Goal: Information Seeking & Learning: Learn about a topic

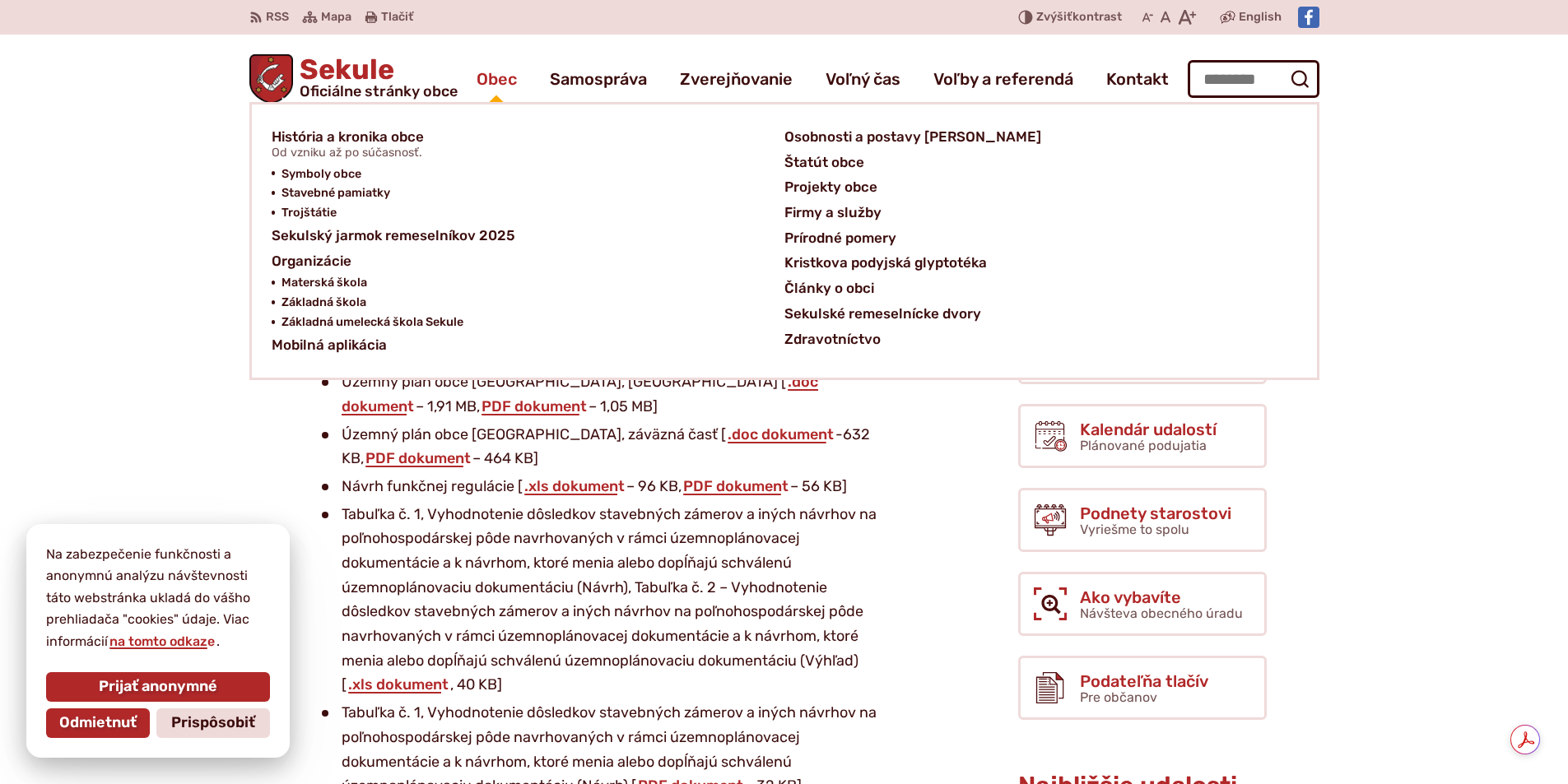
click at [495, 74] on span "Obec" at bounding box center [496, 78] width 40 height 46
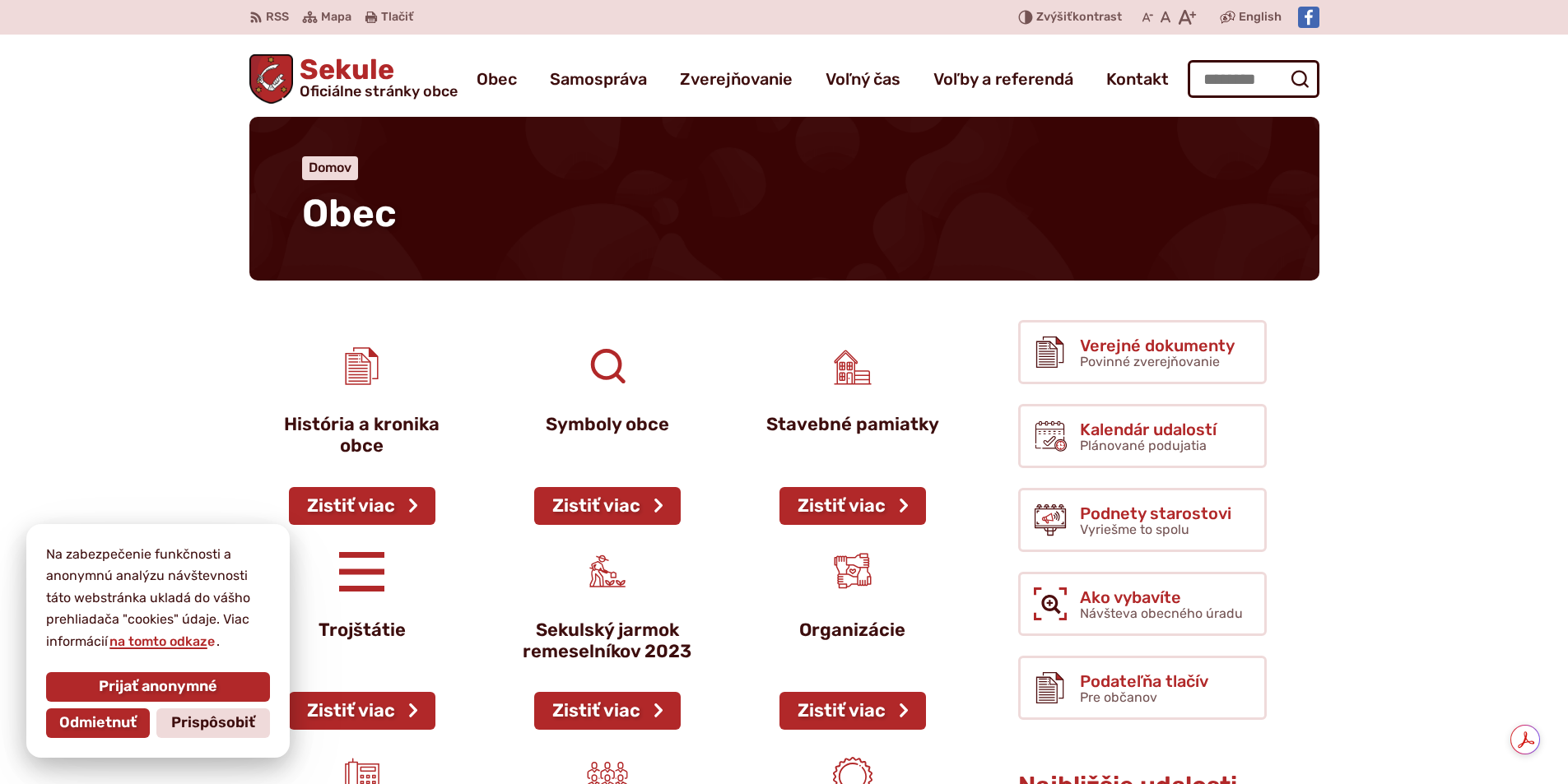
click at [402, 78] on span "Sekule Oficiálne stránky obce" at bounding box center [375, 78] width 165 height 43
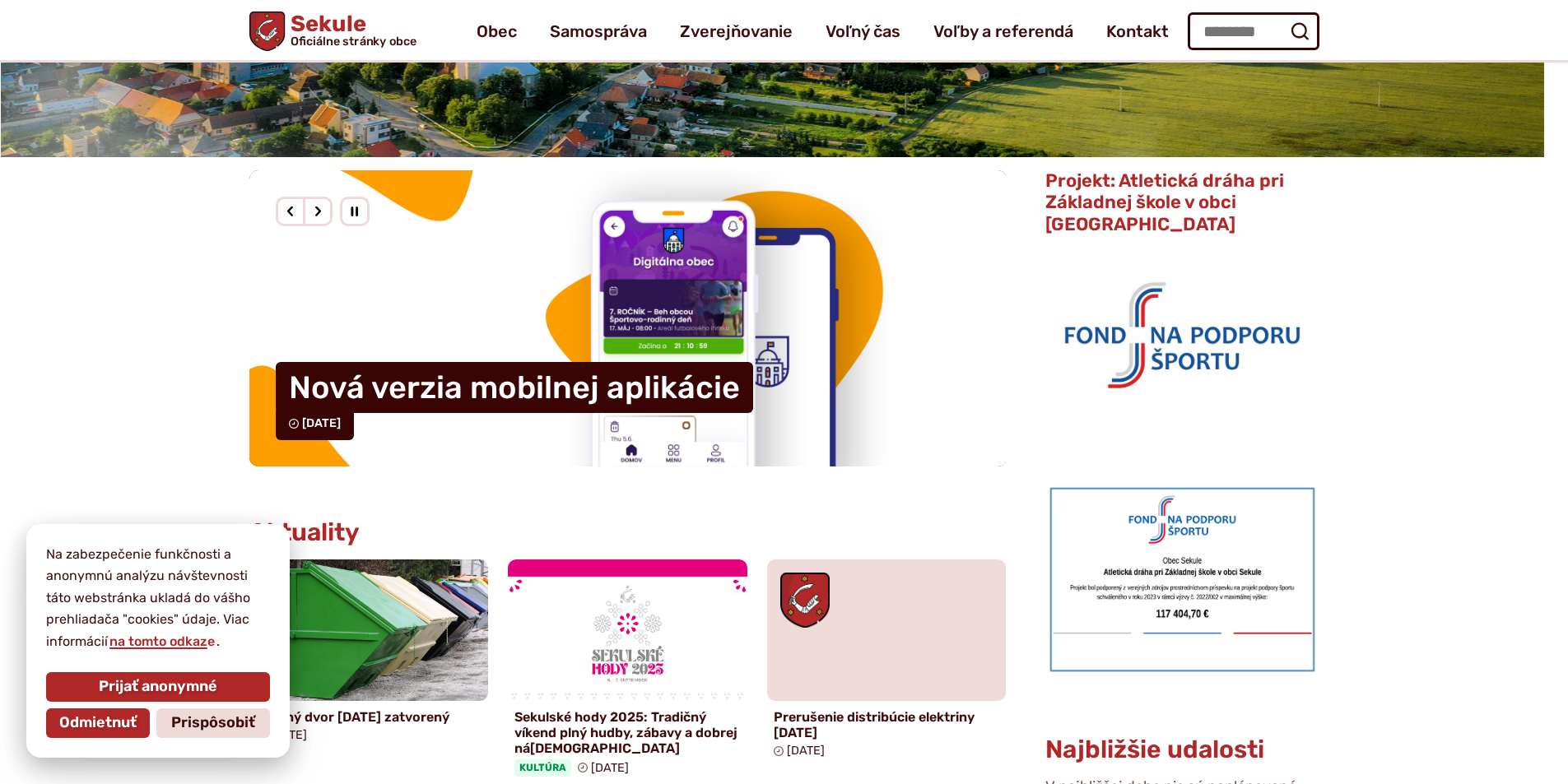
scroll to position [247, 0]
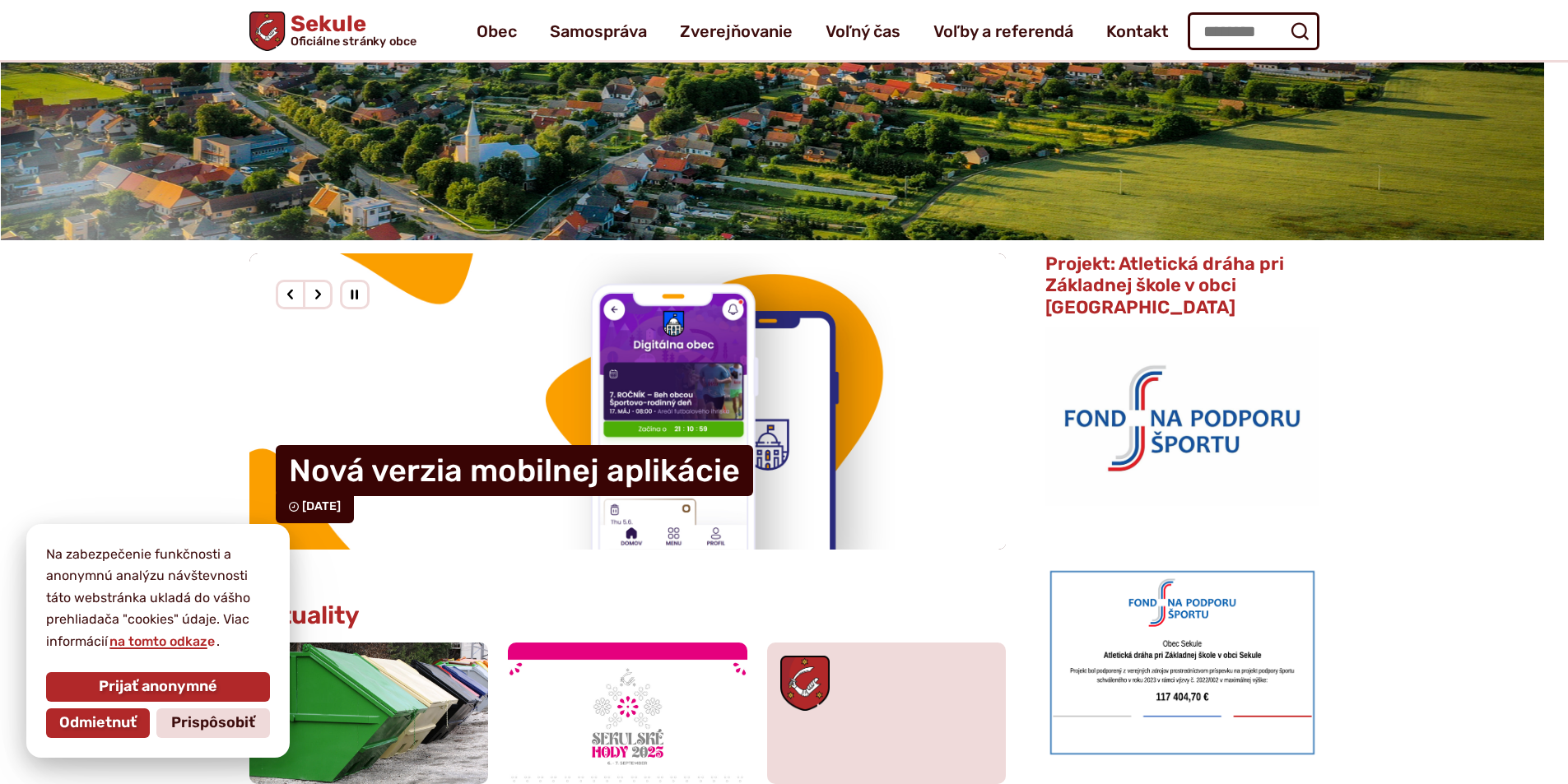
click at [324, 27] on h1 "Sekule Oficiálne stránky obce" at bounding box center [351, 30] width 132 height 34
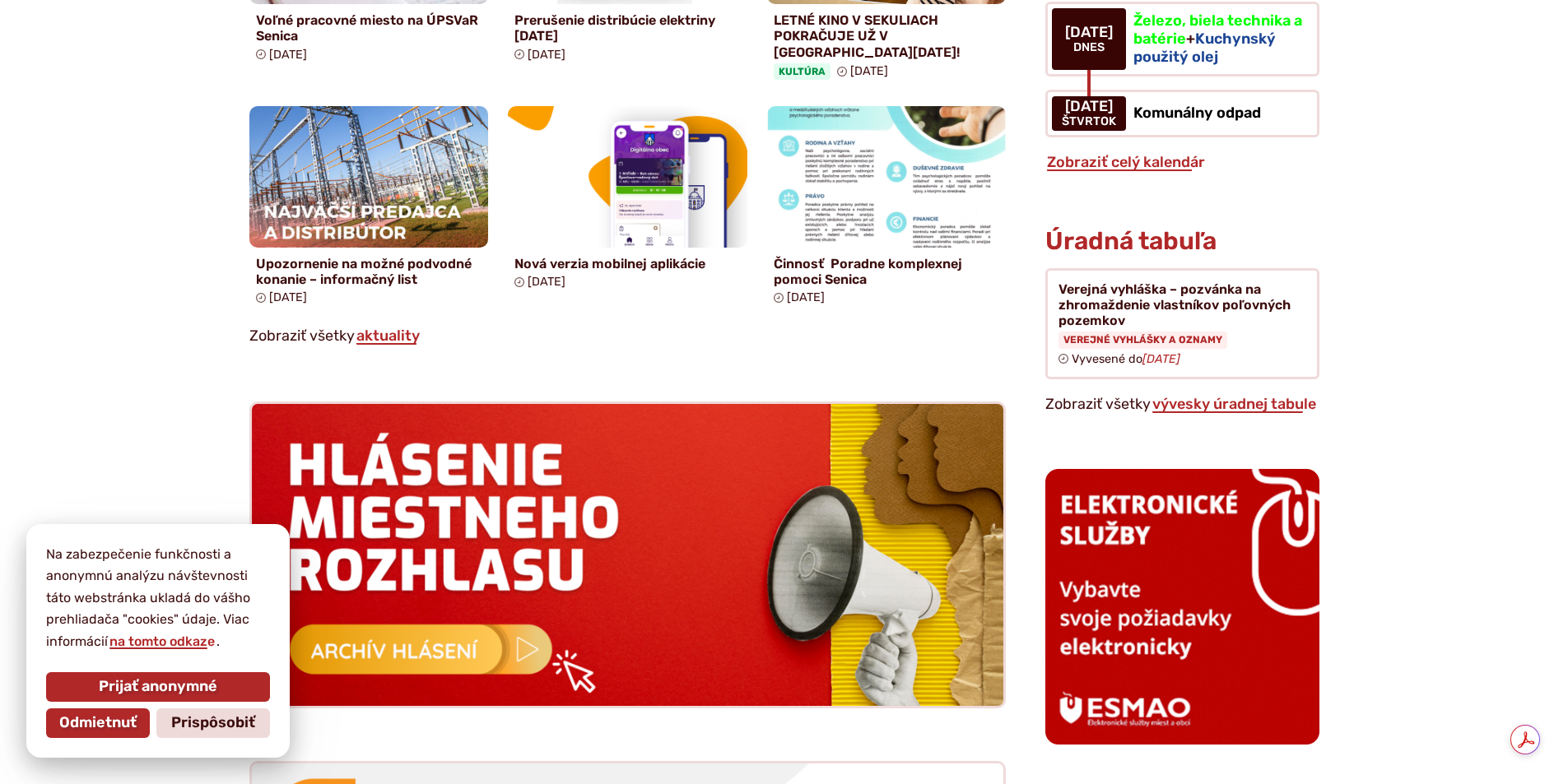
scroll to position [1316, 0]
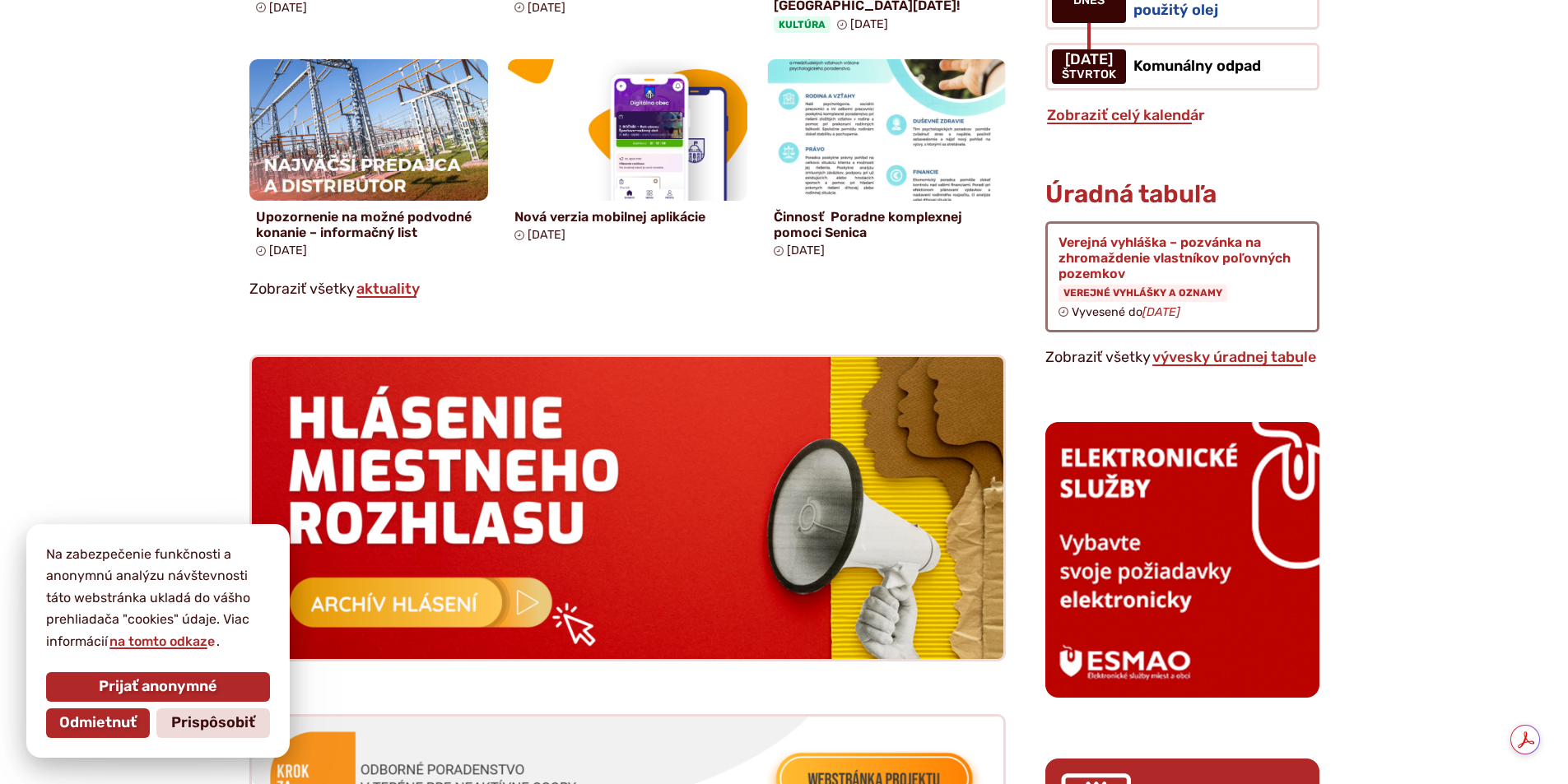
click at [1209, 266] on figure at bounding box center [1181, 277] width 273 height 111
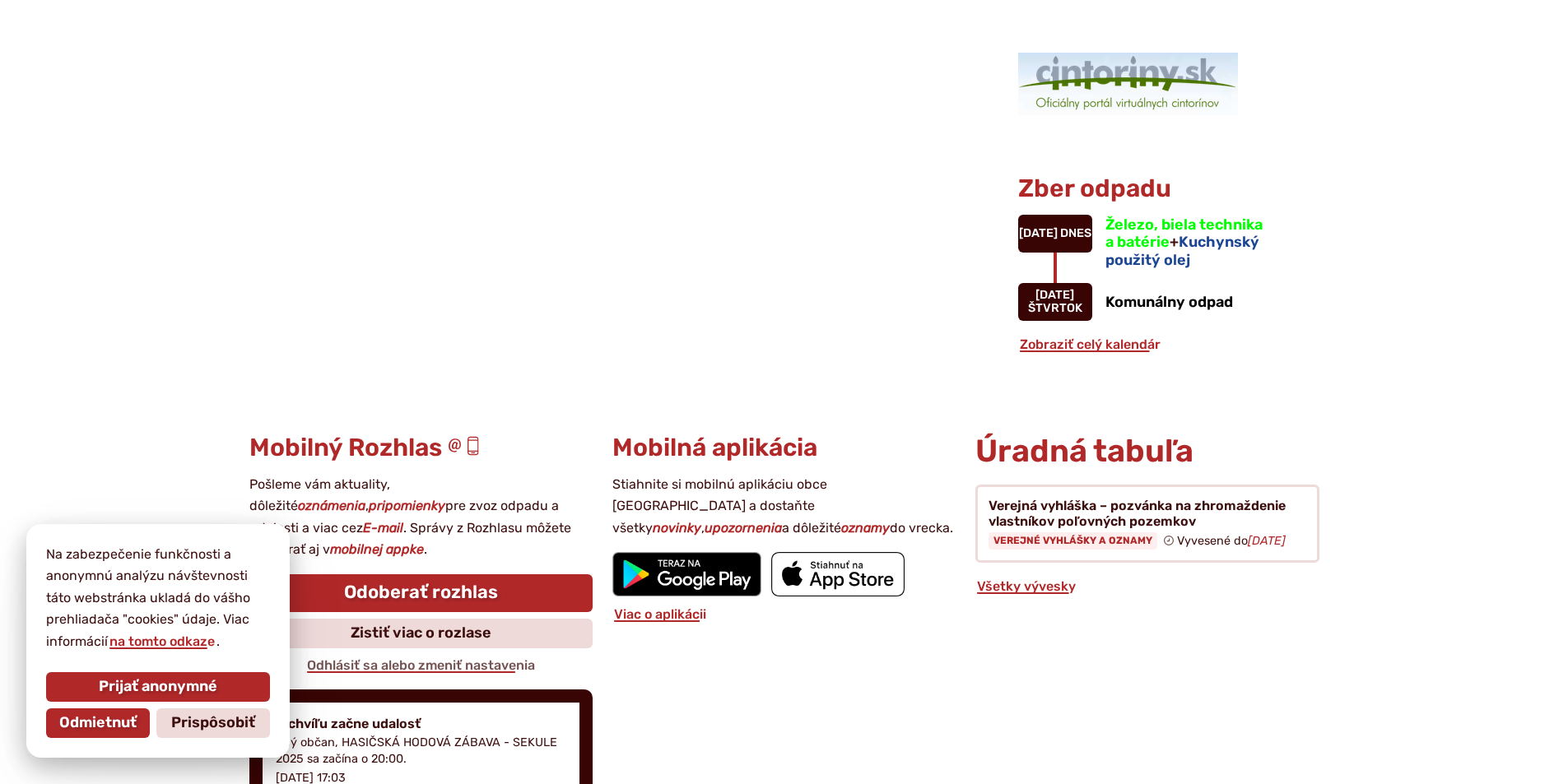
scroll to position [1728, 0]
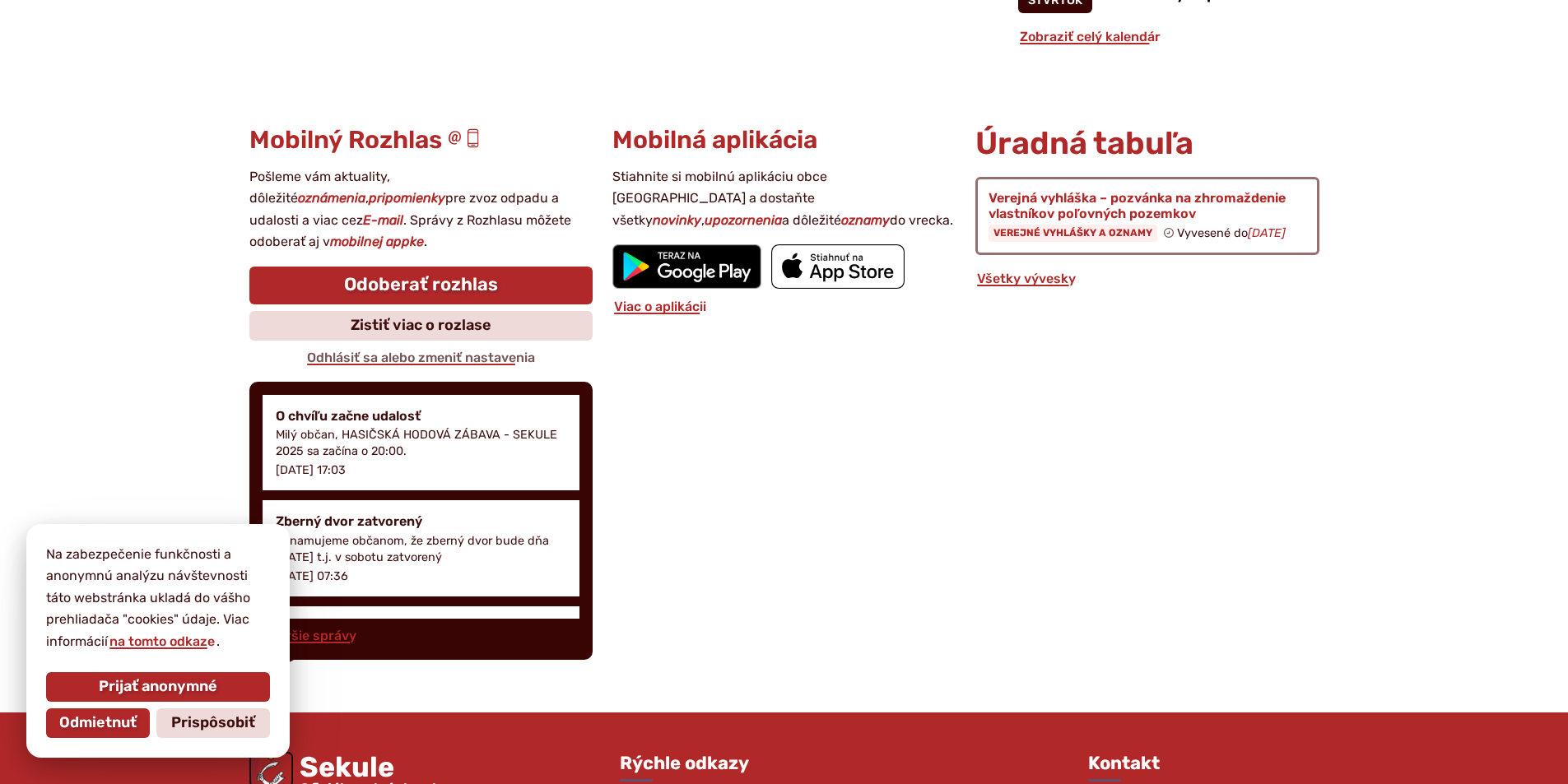
click at [1144, 228] on figure at bounding box center [1147, 215] width 343 height 78
